Goal: Task Accomplishment & Management: Complete application form

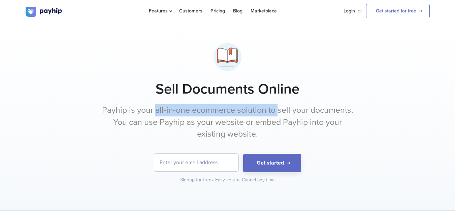
drag, startPoint x: 159, startPoint y: 112, endPoint x: 293, endPoint y: 114, distance: 133.3
click at [292, 114] on p "Payhip is your all-in-one ecommerce solution to sell your documents. You can us…" at bounding box center [227, 122] width 253 height 36
click at [293, 114] on p "Payhip is your all-in-one ecommerce solution to sell your documents. You can us…" at bounding box center [227, 122] width 253 height 36
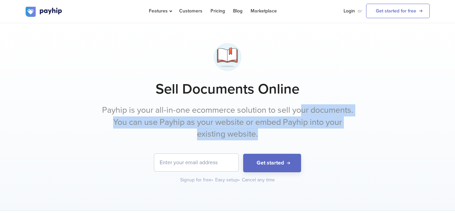
drag, startPoint x: 302, startPoint y: 117, endPoint x: 305, endPoint y: 129, distance: 12.4
click at [305, 129] on p "Payhip is your all-in-one ecommerce solution to sell your documents. You can us…" at bounding box center [227, 122] width 253 height 36
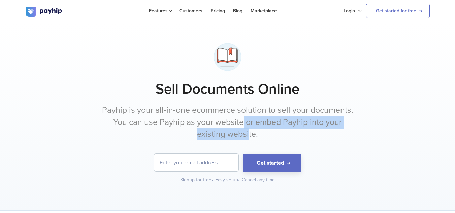
drag, startPoint x: 242, startPoint y: 120, endPoint x: 249, endPoint y: 131, distance: 13.2
click at [249, 131] on p "Payhip is your all-in-one ecommerce solution to sell your documents. You can us…" at bounding box center [227, 122] width 253 height 36
drag, startPoint x: 259, startPoint y: 120, endPoint x: 260, endPoint y: 134, distance: 13.9
click at [260, 134] on p "Payhip is your all-in-one ecommerce solution to sell your documents. You can us…" at bounding box center [227, 122] width 253 height 36
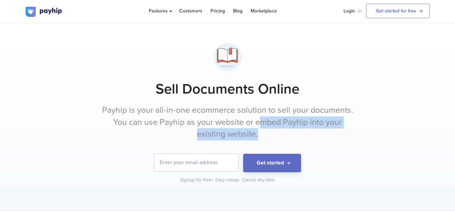
click at [260, 134] on p "Payhip is your all-in-one ecommerce solution to sell your documents. You can us…" at bounding box center [227, 122] width 253 height 36
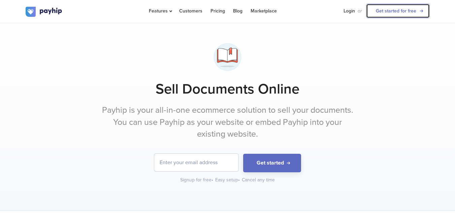
click at [399, 13] on link "Get started for free" at bounding box center [398, 11] width 64 height 14
